Goal: Task Accomplishment & Management: Manage account settings

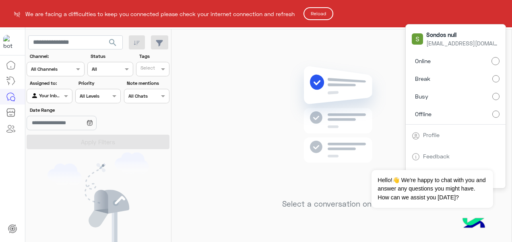
click at [320, 14] on button "Reload" at bounding box center [319, 13] width 30 height 13
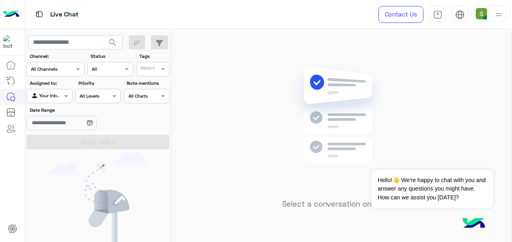
click at [483, 17] on img at bounding box center [481, 13] width 11 height 11
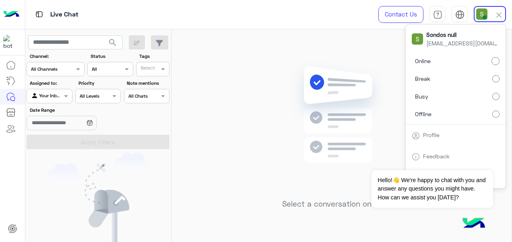
click at [444, 114] on label "Offline" at bounding box center [456, 114] width 88 height 14
